Goal: Task Accomplishment & Management: Use online tool/utility

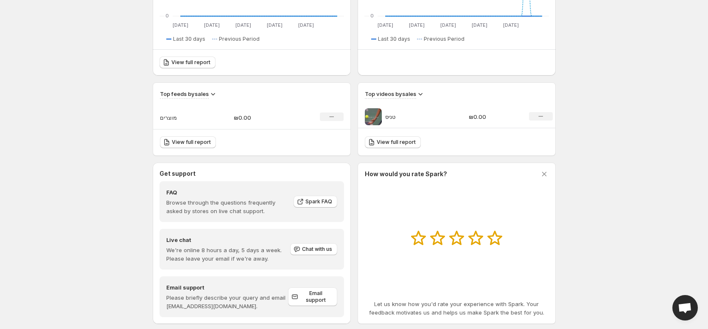
scroll to position [232, 0]
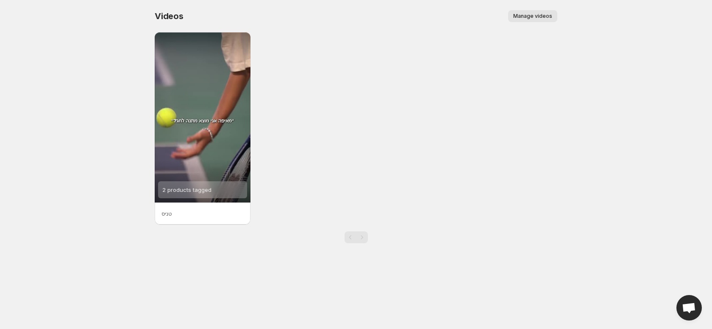
click at [515, 15] on span "Manage videos" at bounding box center [532, 16] width 39 height 7
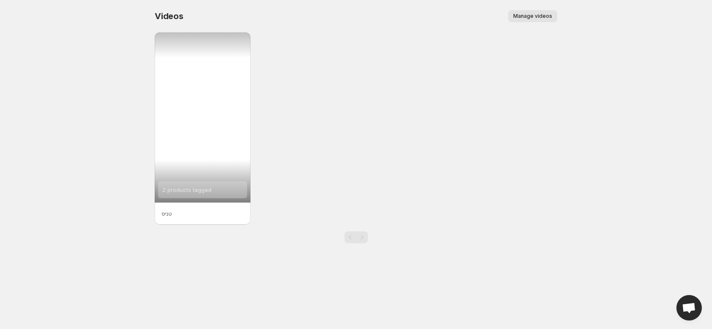
click at [203, 152] on div "2 products tagged" at bounding box center [203, 117] width 96 height 170
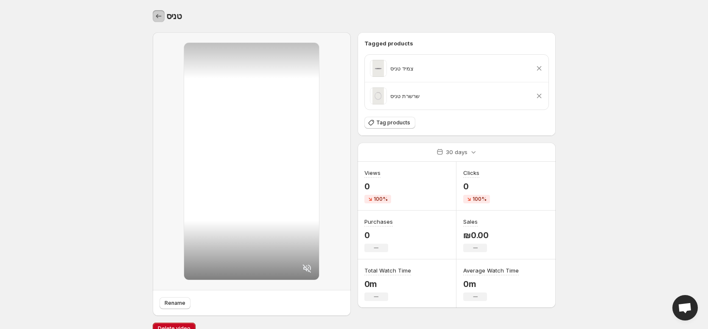
click at [157, 16] on icon "Settings" at bounding box center [159, 16] width 6 height 4
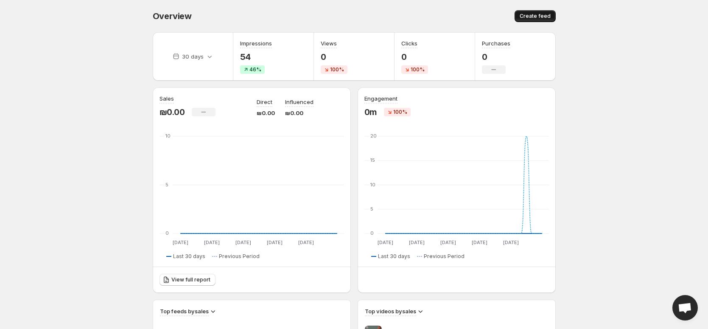
click at [531, 11] on button "Create feed" at bounding box center [534, 16] width 41 height 12
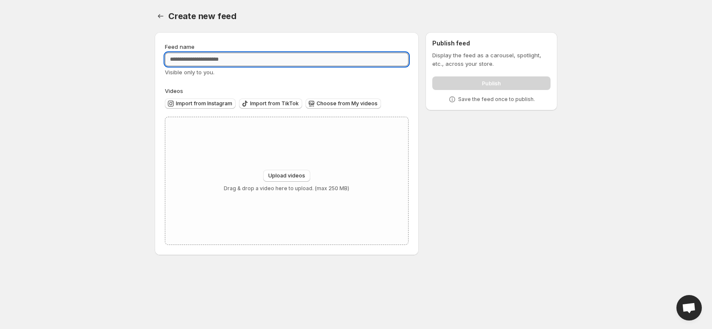
click at [220, 61] on input "Feed name" at bounding box center [287, 60] width 244 height 14
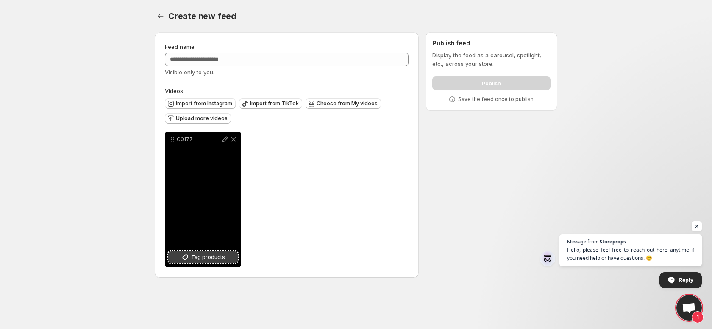
click at [200, 256] on span "Tag products" at bounding box center [208, 257] width 34 height 8
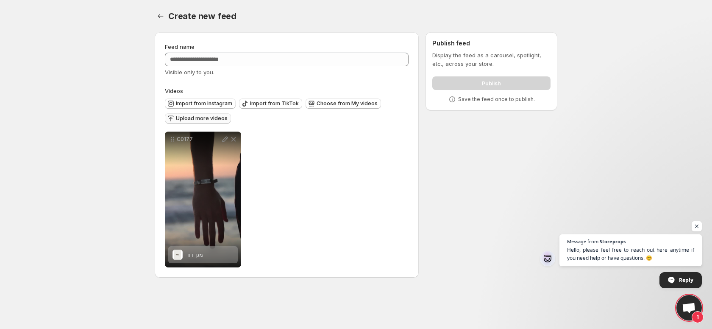
click at [204, 120] on span "Upload more videos" at bounding box center [202, 118] width 52 height 7
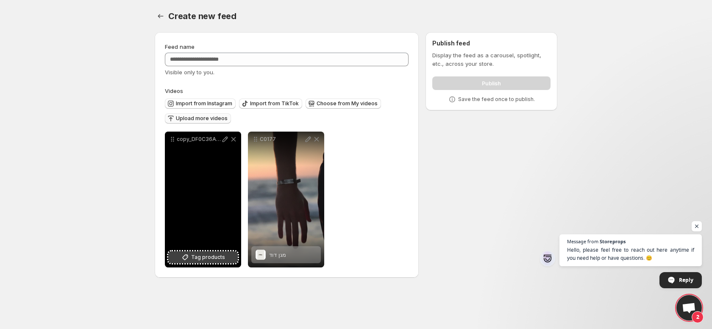
click at [217, 261] on button "Tag products" at bounding box center [203, 257] width 70 height 12
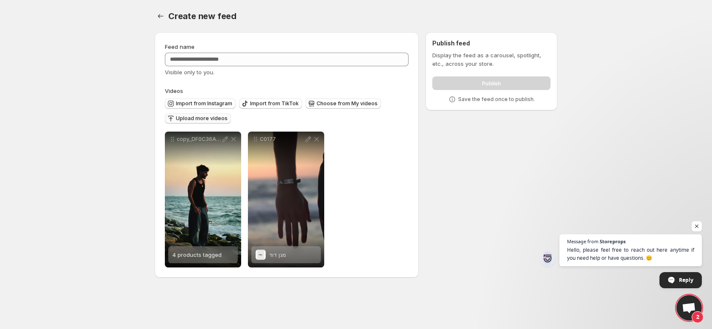
click at [212, 115] on span "Upload more videos" at bounding box center [202, 118] width 52 height 7
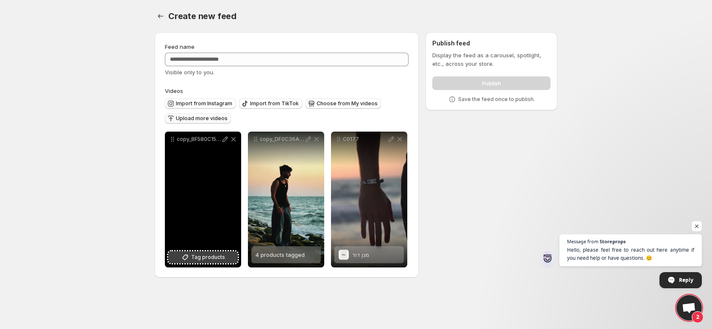
click at [194, 258] on span "Tag products" at bounding box center [208, 257] width 34 height 8
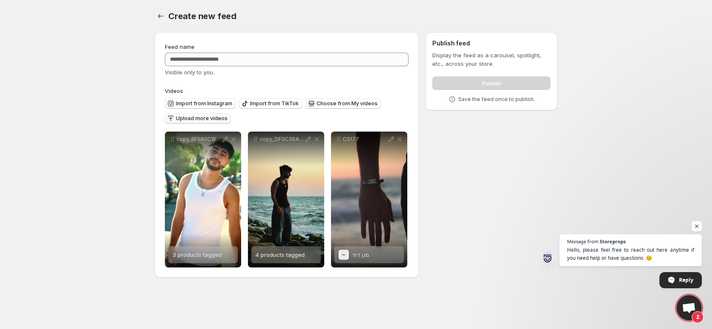
click at [215, 116] on span "Upload more videos" at bounding box center [202, 118] width 52 height 7
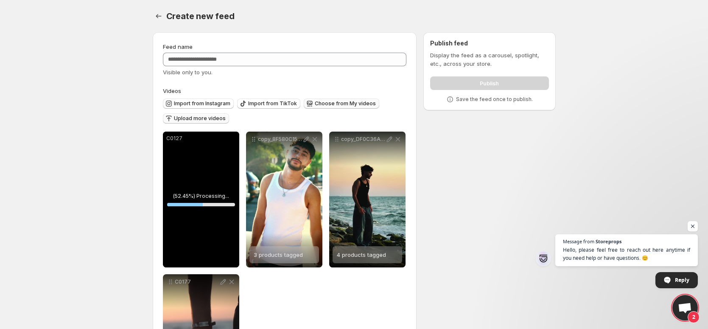
click at [363, 107] on button "Choose from My videos" at bounding box center [341, 103] width 75 height 10
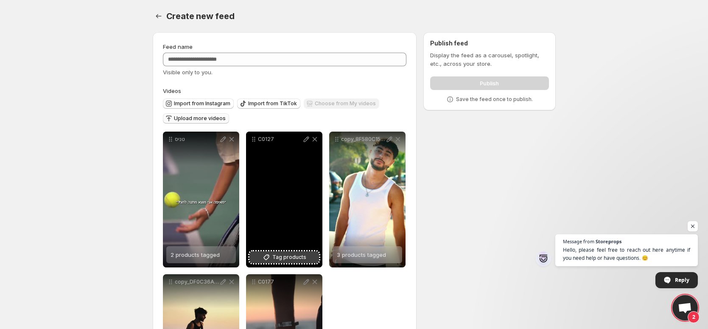
click at [305, 257] on button "Tag products" at bounding box center [284, 257] width 70 height 12
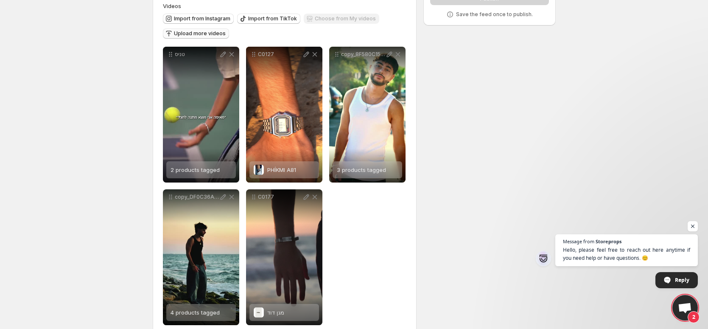
scroll to position [101, 0]
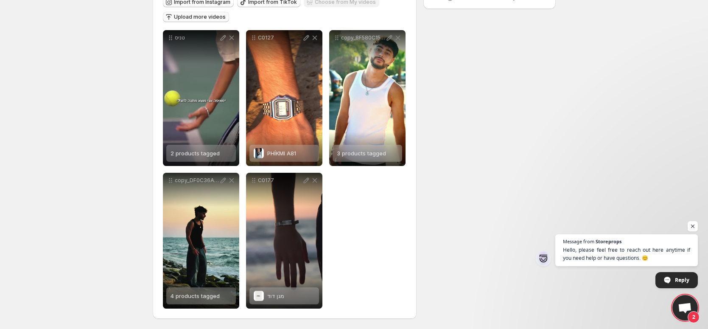
click at [208, 19] on span "Upload more videos" at bounding box center [200, 17] width 52 height 7
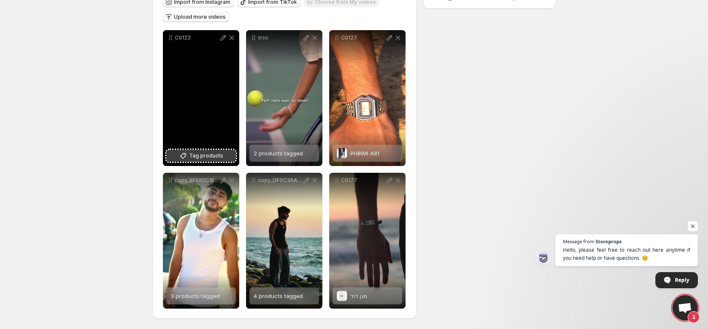
click at [194, 155] on span "Tag products" at bounding box center [206, 155] width 34 height 8
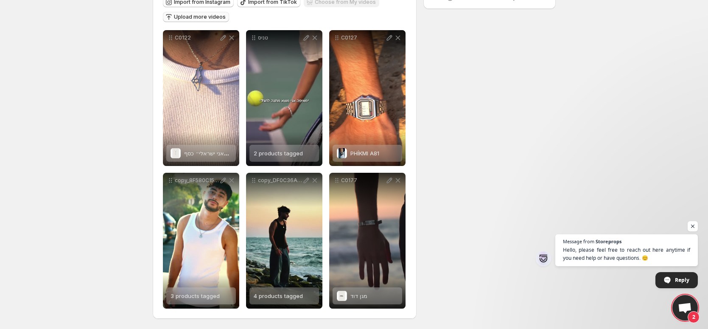
click at [209, 19] on span "Upload more videos" at bounding box center [200, 17] width 52 height 7
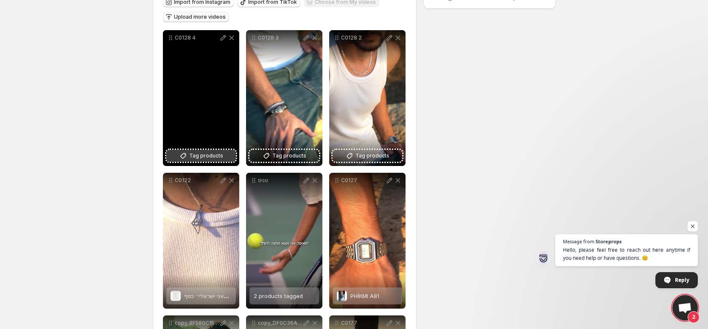
click at [217, 158] on span "Tag products" at bounding box center [206, 155] width 34 height 8
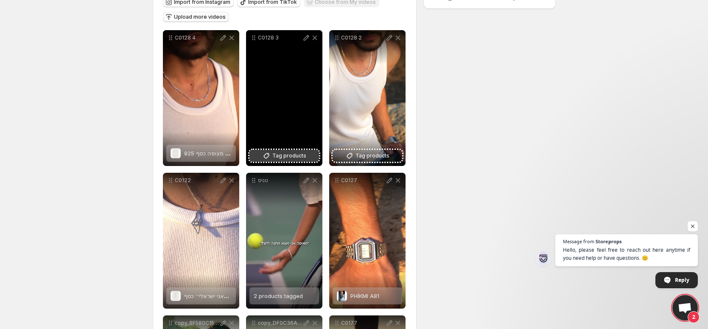
click at [276, 154] on span "Tag products" at bounding box center [289, 155] width 34 height 8
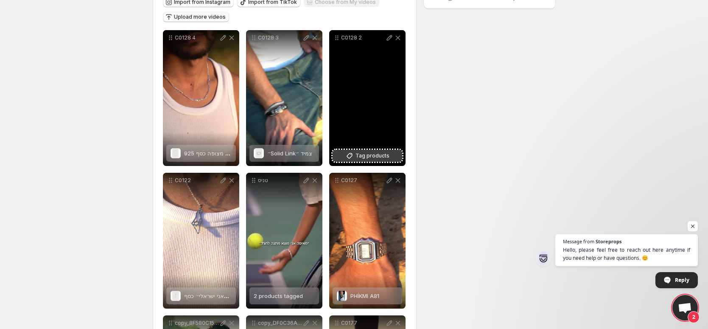
click at [385, 154] on span "Tag products" at bounding box center [372, 155] width 34 height 8
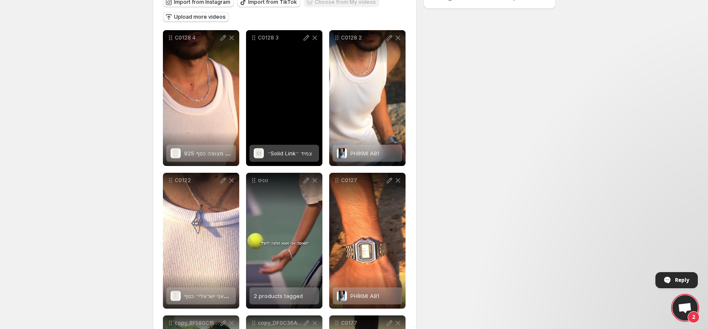
click at [290, 150] on span "״Solid Linkצמיד ״" at bounding box center [289, 153] width 45 height 7
click at [278, 153] on span "״Solid Linkצמיד ״" at bounding box center [289, 153] width 45 height 7
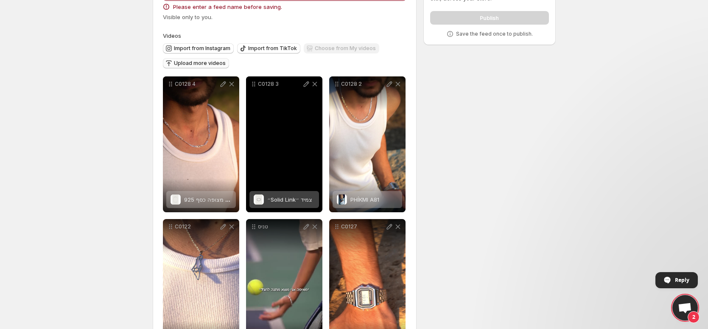
scroll to position [0, 0]
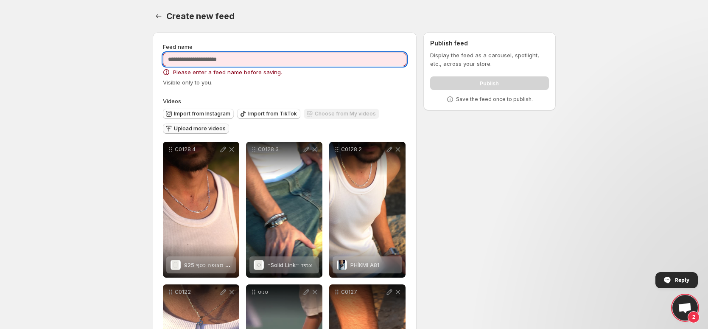
click at [230, 58] on input "Feed name" at bounding box center [285, 60] width 244 height 14
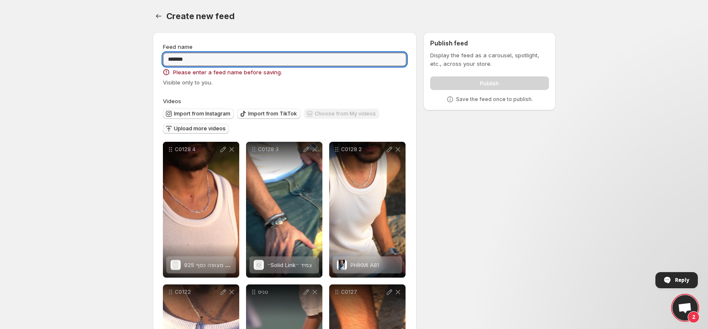
type input "*******"
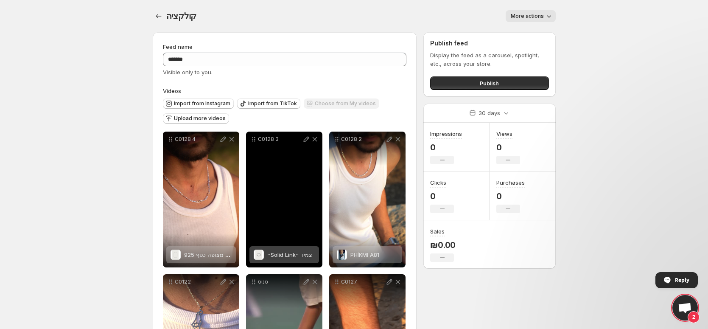
click at [293, 254] on span "״Solid Linkצמיד ״" at bounding box center [289, 254] width 45 height 7
